Goal: Task Accomplishment & Management: Use online tool/utility

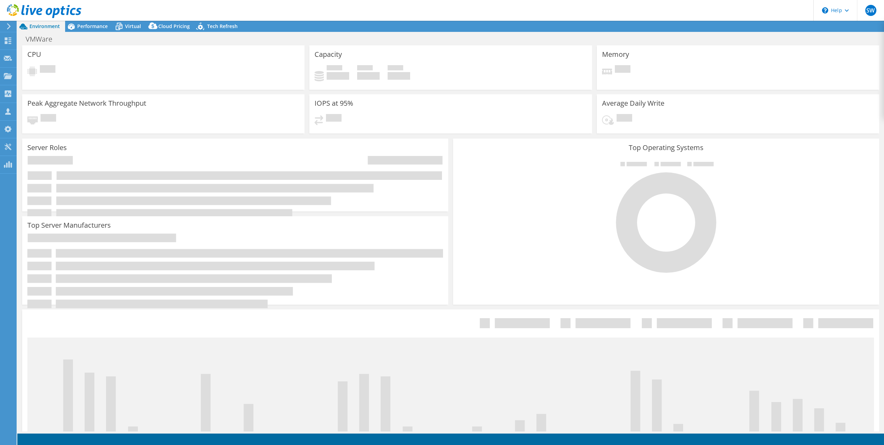
select select "EULondon"
select select "GBP"
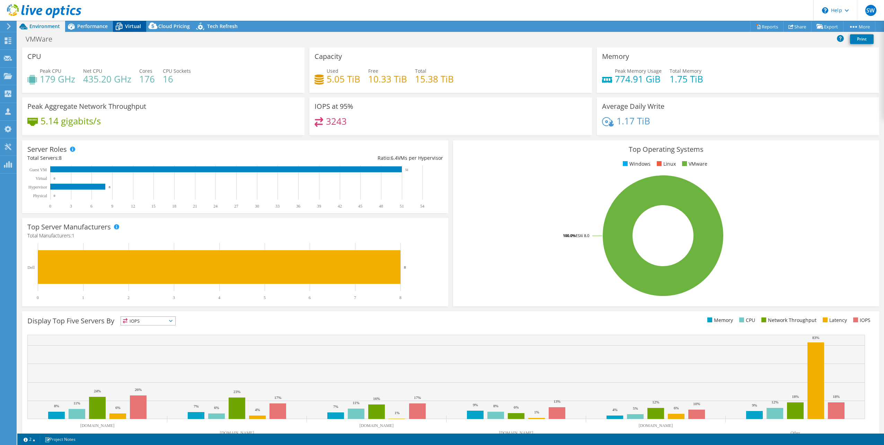
click at [132, 27] on span "Virtual" at bounding box center [133, 26] width 16 height 7
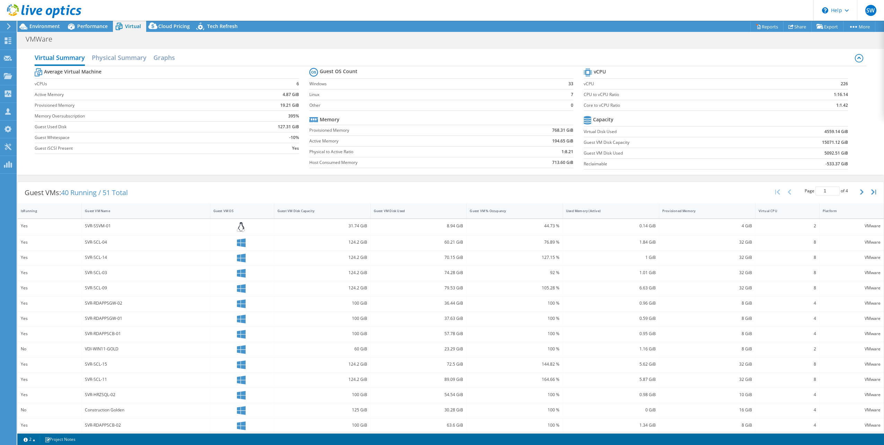
click at [713, 146] on td "Guest VM Disk Capacity" at bounding box center [669, 142] width 173 height 11
drag, startPoint x: 843, startPoint y: 163, endPoint x: 799, endPoint y: 132, distance: 53.9
click at [799, 132] on section "vCPU vCPU 226 CPU to vCPU Ratio 1:16.14 Core to vCPU Ratio 1:1.42 Capacity Virt…" at bounding box center [720, 119] width 275 height 106
drag, startPoint x: 799, startPoint y: 132, endPoint x: 776, endPoint y: 135, distance: 22.7
click at [776, 135] on td "4559.14 GiB" at bounding box center [801, 131] width 91 height 11
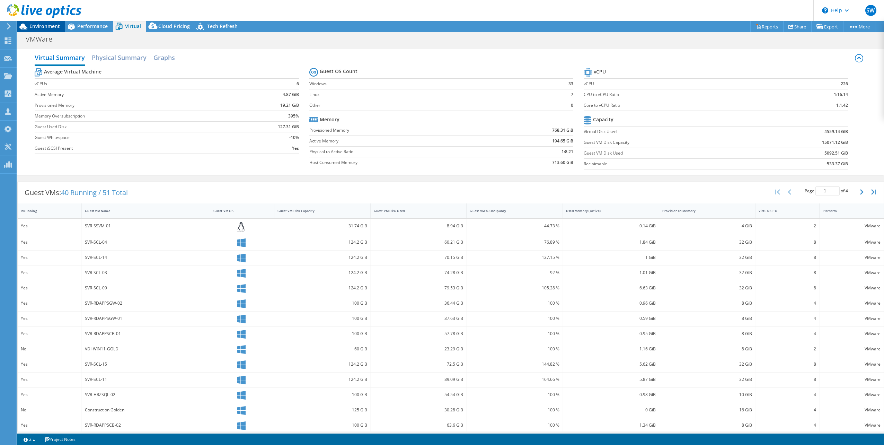
click at [52, 27] on span "Environment" at bounding box center [44, 26] width 30 height 7
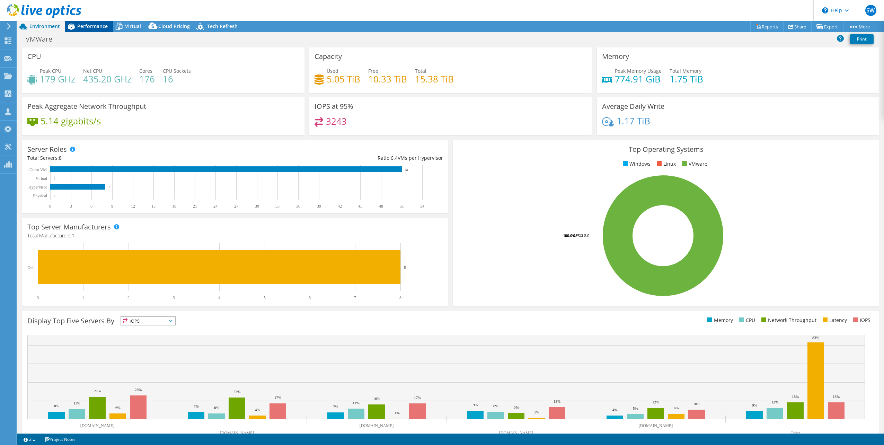
click at [107, 27] on span "Performance" at bounding box center [92, 26] width 30 height 7
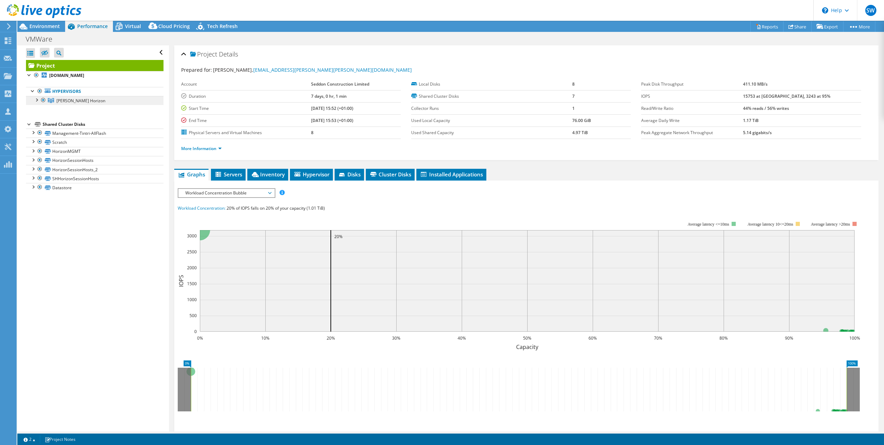
click at [84, 100] on span "Bolton Horizon" at bounding box center [80, 101] width 49 height 6
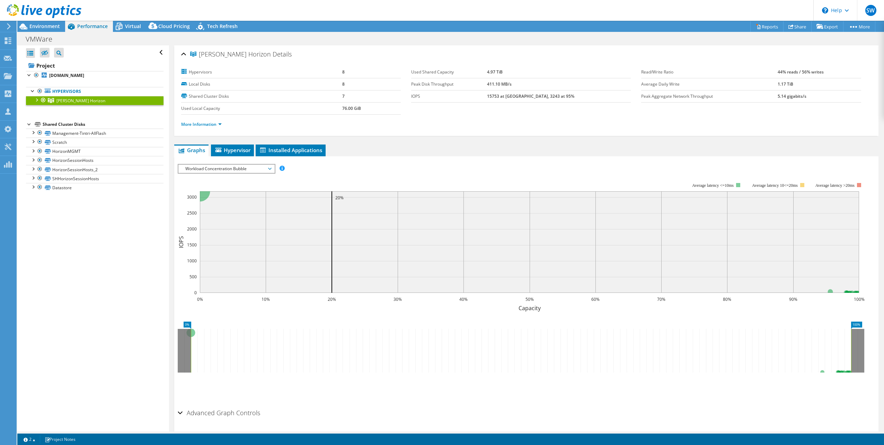
click at [226, 160] on div "IOPS Disk Throughput IO Size Latency Queue Depth CPU Percentage Memory Page Fau…" at bounding box center [526, 280] width 697 height 249
click at [229, 152] on span "Hypervisor" at bounding box center [232, 149] width 36 height 7
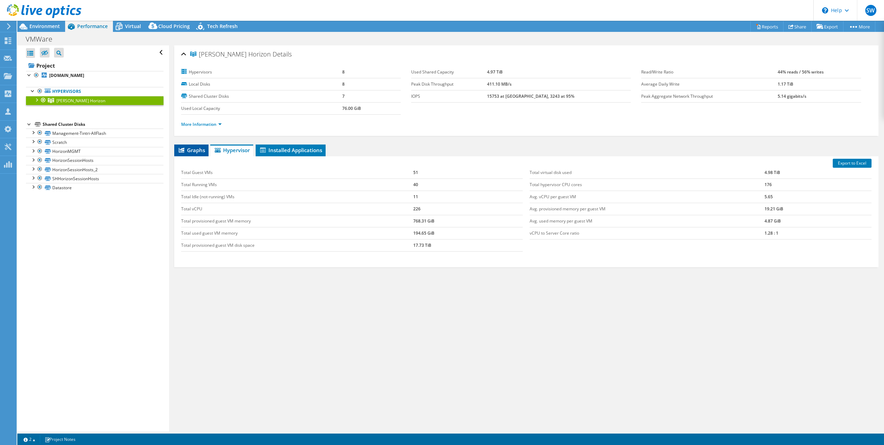
click at [187, 149] on span "Graphs" at bounding box center [191, 149] width 27 height 7
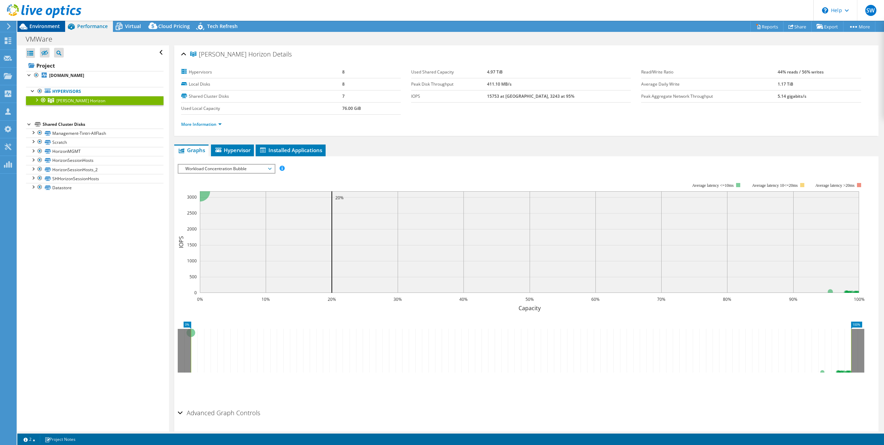
click at [54, 27] on span "Environment" at bounding box center [44, 26] width 30 height 7
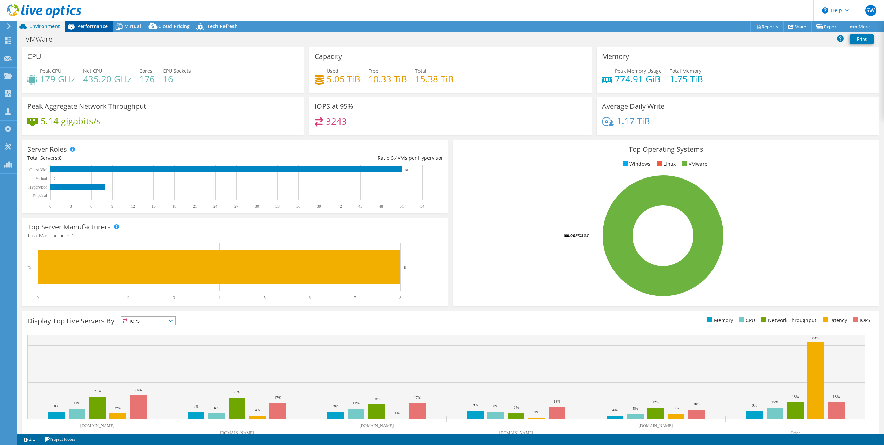
click at [81, 27] on span "Performance" at bounding box center [92, 26] width 30 height 7
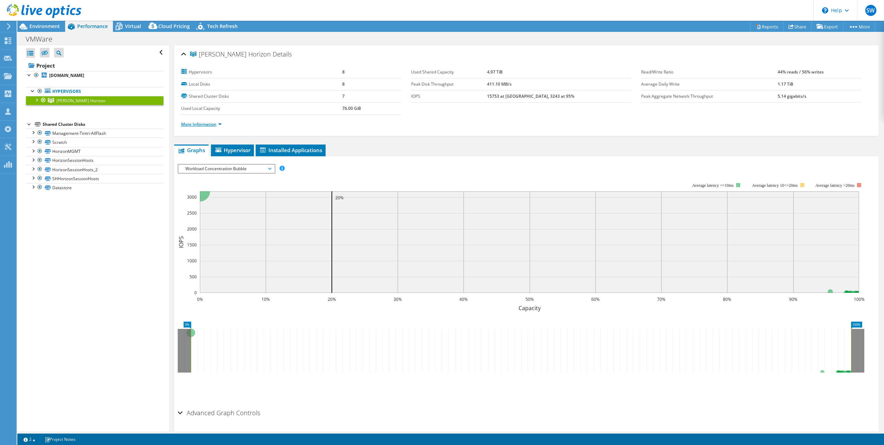
click at [203, 124] on link "More Information" at bounding box center [201, 124] width 41 height 6
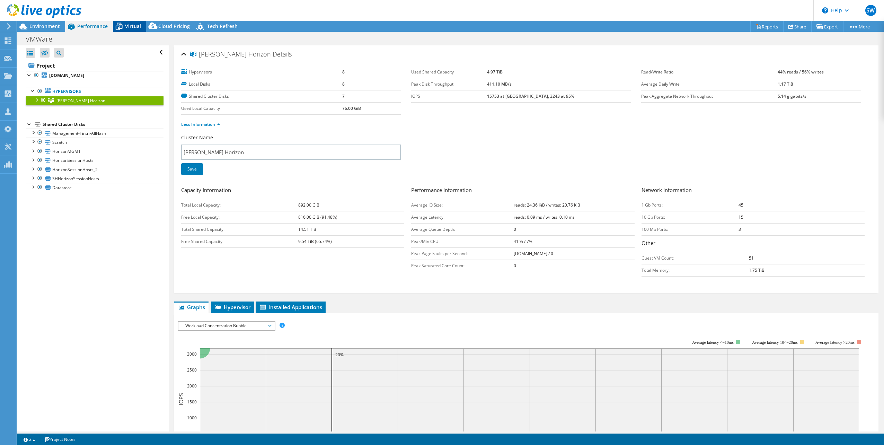
click at [121, 26] on icon at bounding box center [119, 26] width 12 height 12
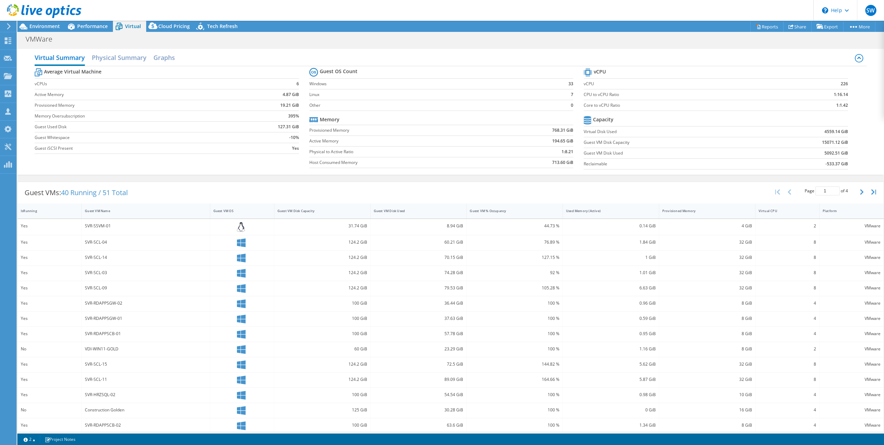
click at [803, 154] on td "5092.51 GiB" at bounding box center [801, 153] width 91 height 11
click at [797, 107] on td "1:1.42" at bounding box center [812, 105] width 69 height 11
click at [836, 94] on b "1:16.14" at bounding box center [840, 94] width 14 height 7
drag, startPoint x: 847, startPoint y: 83, endPoint x: 829, endPoint y: 83, distance: 18.0
click at [829, 83] on section "vCPU vCPU 226 CPU to vCPU Ratio 1:16.14 Core to vCPU Ratio 1:1.42 Capacity Virt…" at bounding box center [720, 119] width 275 height 106
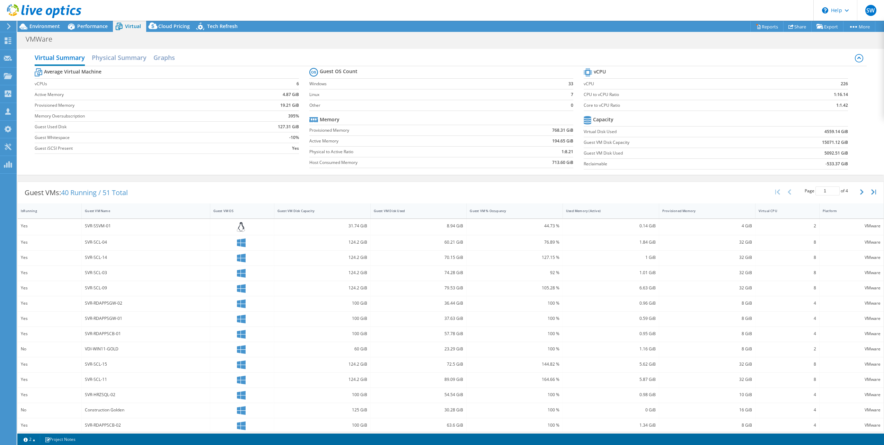
click at [831, 85] on td "226" at bounding box center [812, 83] width 69 height 11
drag, startPoint x: 841, startPoint y: 84, endPoint x: 831, endPoint y: 83, distance: 10.1
click at [831, 83] on td "226" at bounding box center [812, 83] width 69 height 11
drag, startPoint x: 831, startPoint y: 83, endPoint x: 799, endPoint y: 93, distance: 33.2
click at [799, 93] on td "1:16.14" at bounding box center [812, 94] width 69 height 11
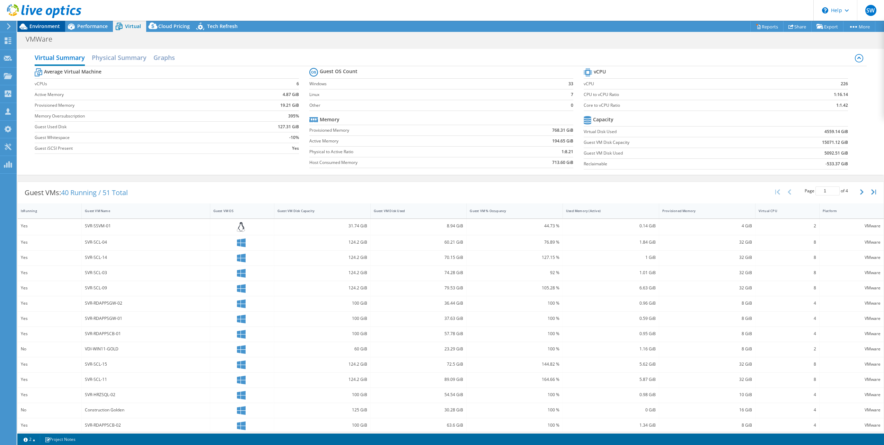
click at [54, 28] on span "Environment" at bounding box center [44, 26] width 30 height 7
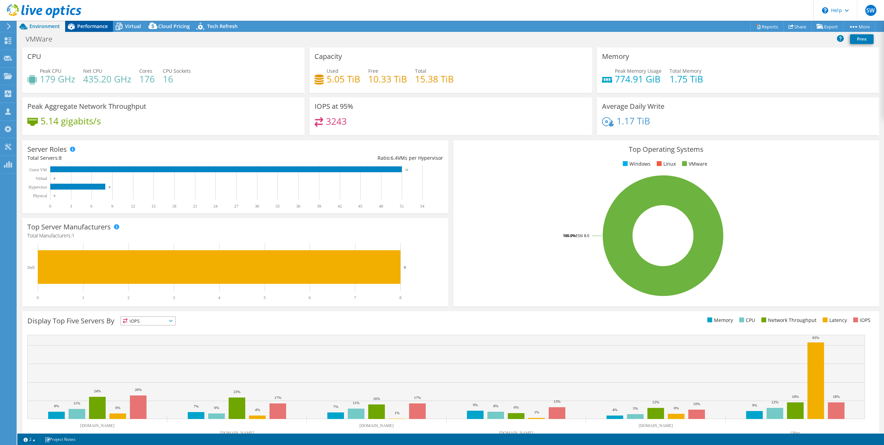
click at [104, 29] on span "Performance" at bounding box center [92, 26] width 30 height 7
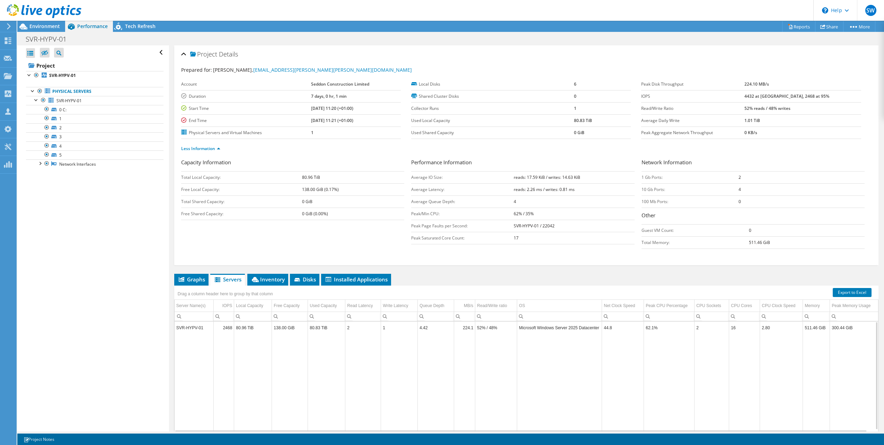
click at [43, 22] on div at bounding box center [40, 11] width 81 height 23
click at [42, 26] on span "Environment" at bounding box center [44, 26] width 30 height 7
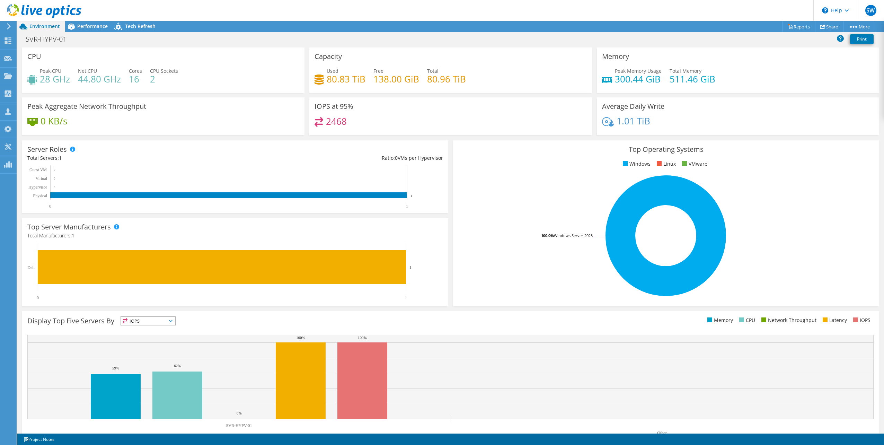
click at [46, 12] on use at bounding box center [44, 11] width 74 height 14
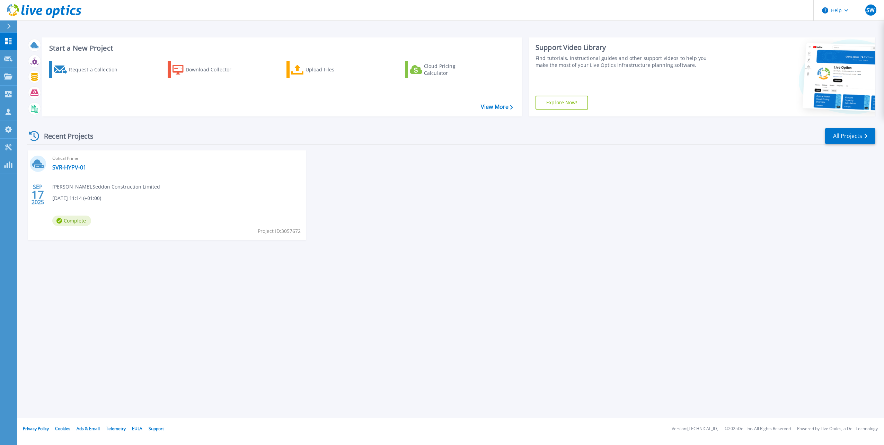
click at [849, 148] on div "Recent Projects All Projects SEP 17 2025 Optical Prime SVR-HYPV-01 Luke Chatbur…" at bounding box center [451, 190] width 848 height 137
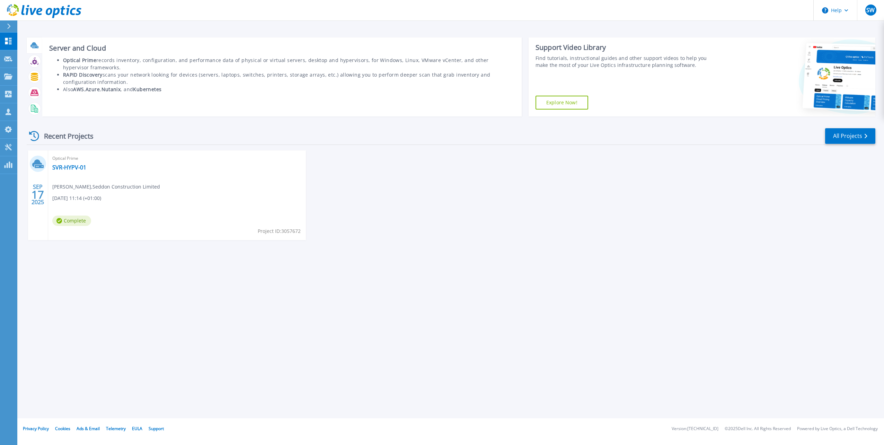
click at [36, 48] on icon at bounding box center [34, 45] width 8 height 8
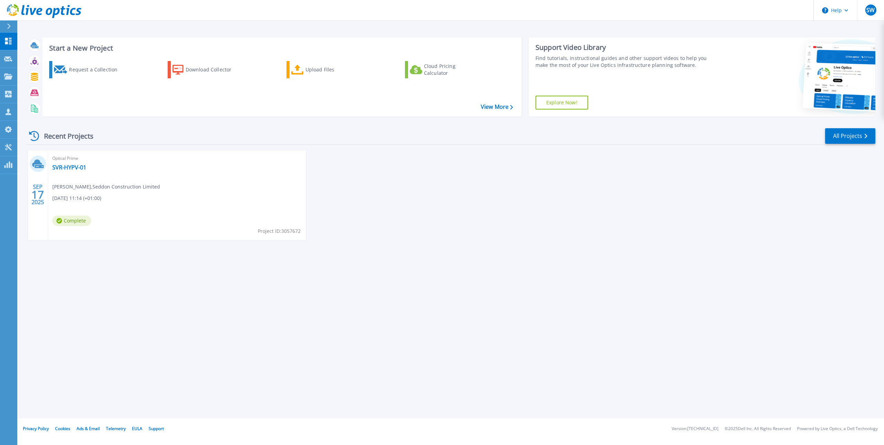
click at [4, 23] on button at bounding box center [8, 26] width 17 height 12
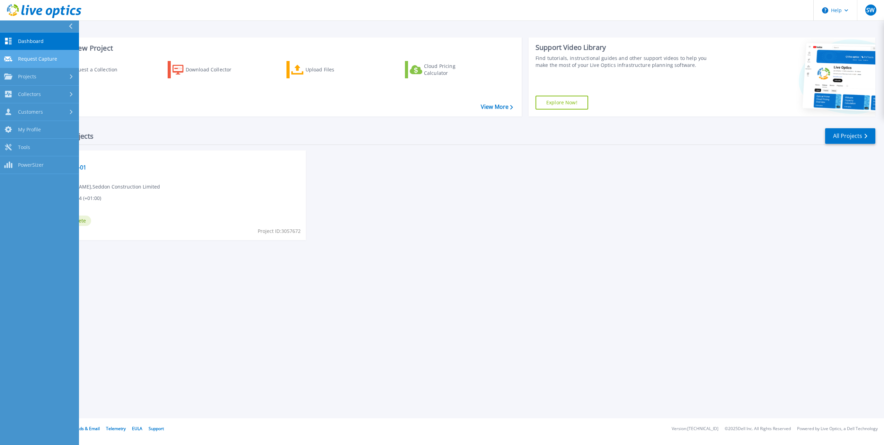
click at [49, 56] on span "Request Capture" at bounding box center [37, 59] width 39 height 6
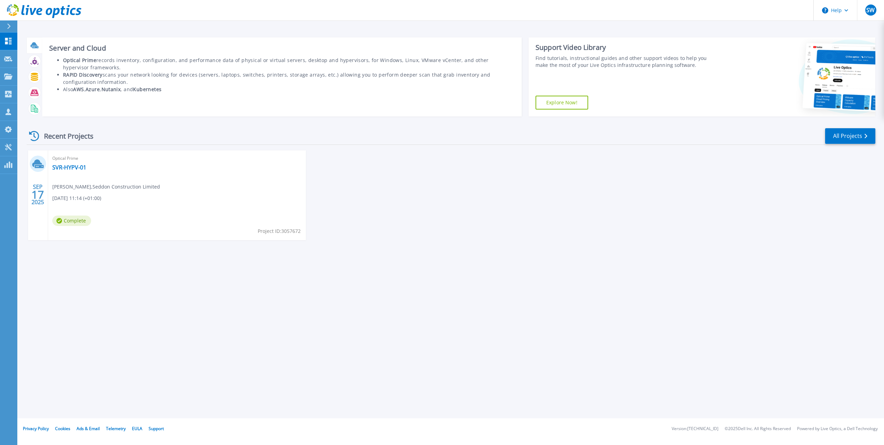
click at [36, 45] on icon at bounding box center [33, 44] width 7 height 5
